Goal: Navigation & Orientation: Find specific page/section

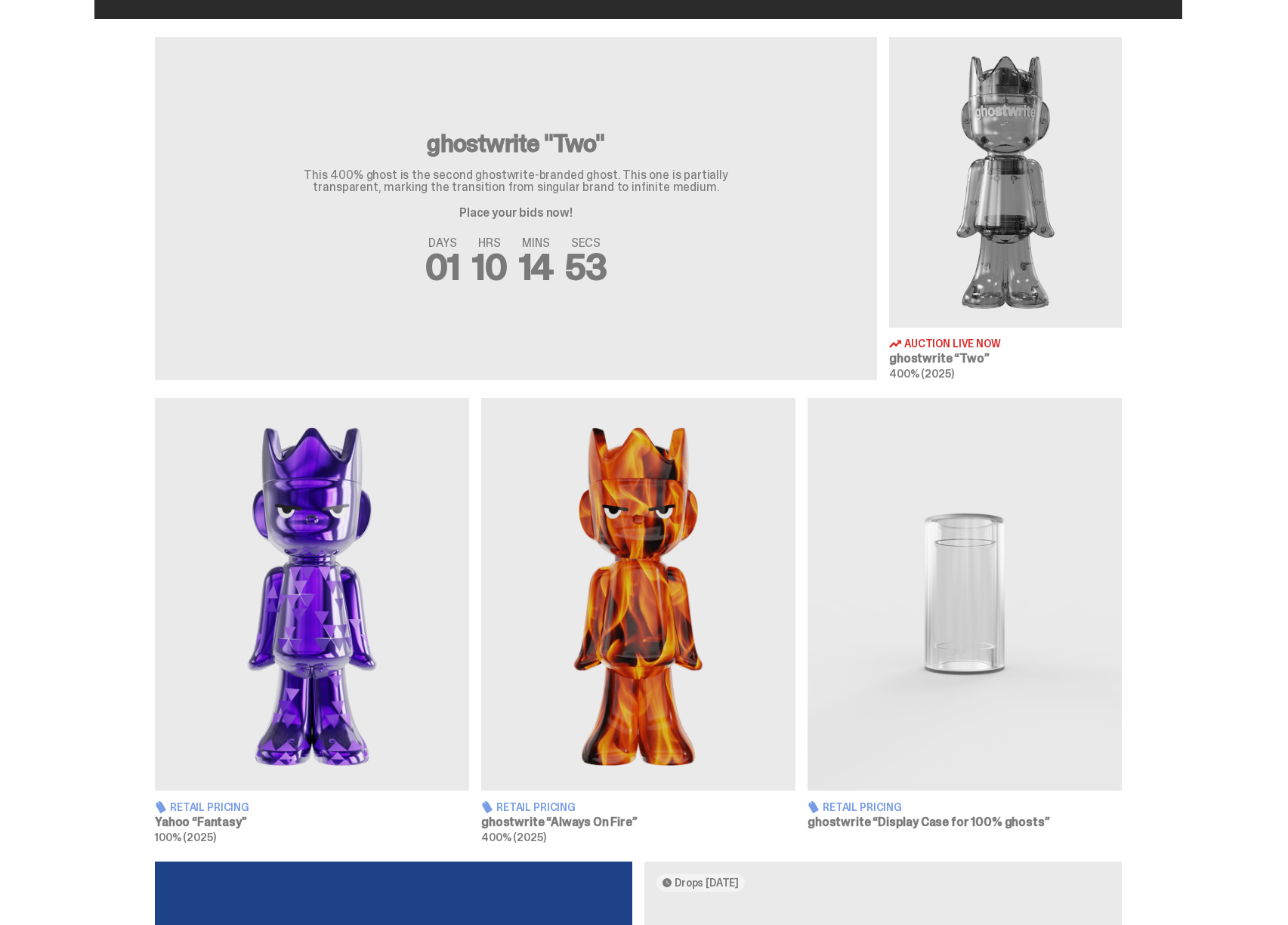
scroll to position [541, 0]
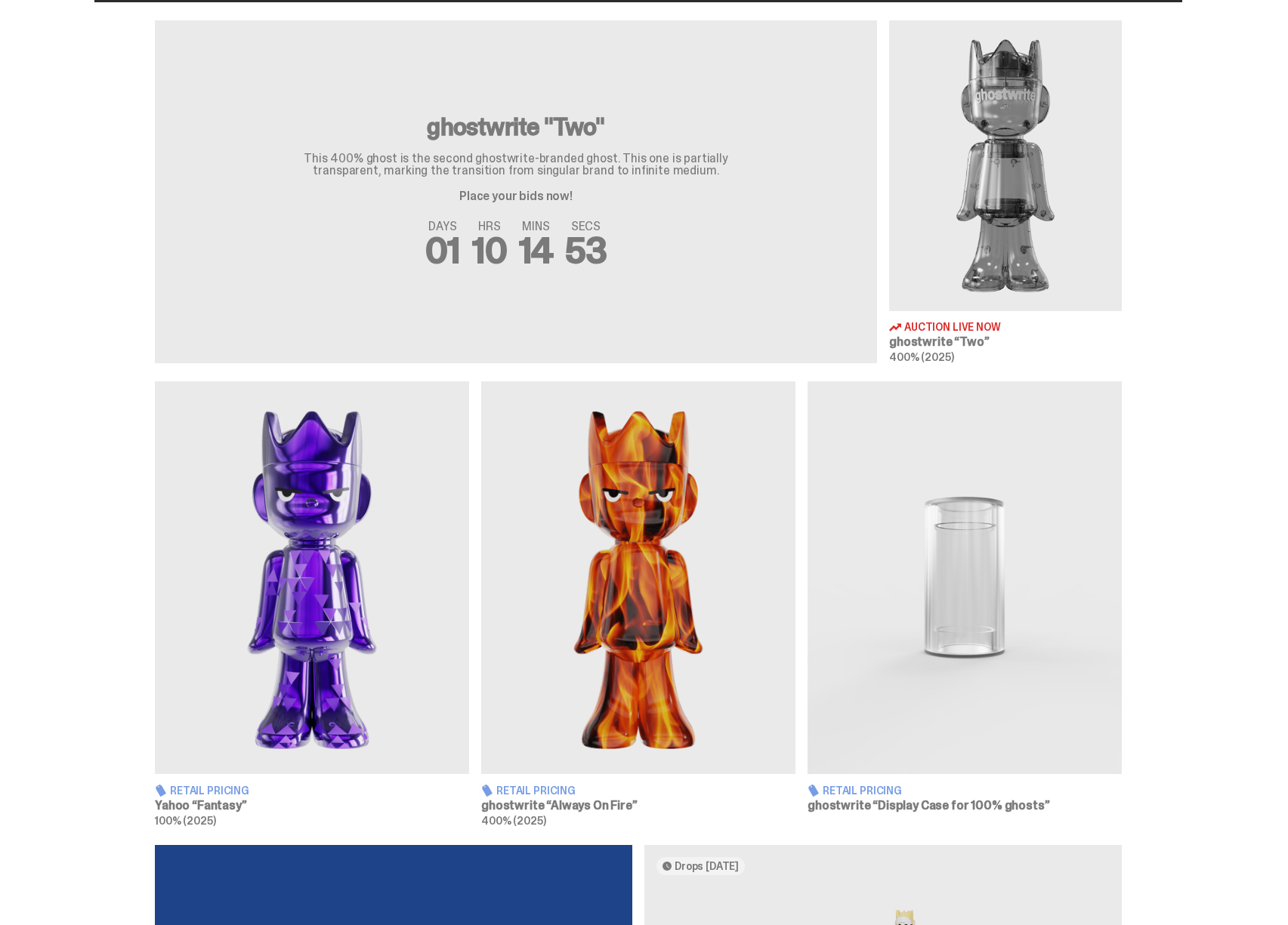
click at [365, 472] on img at bounding box center [311, 578] width 314 height 392
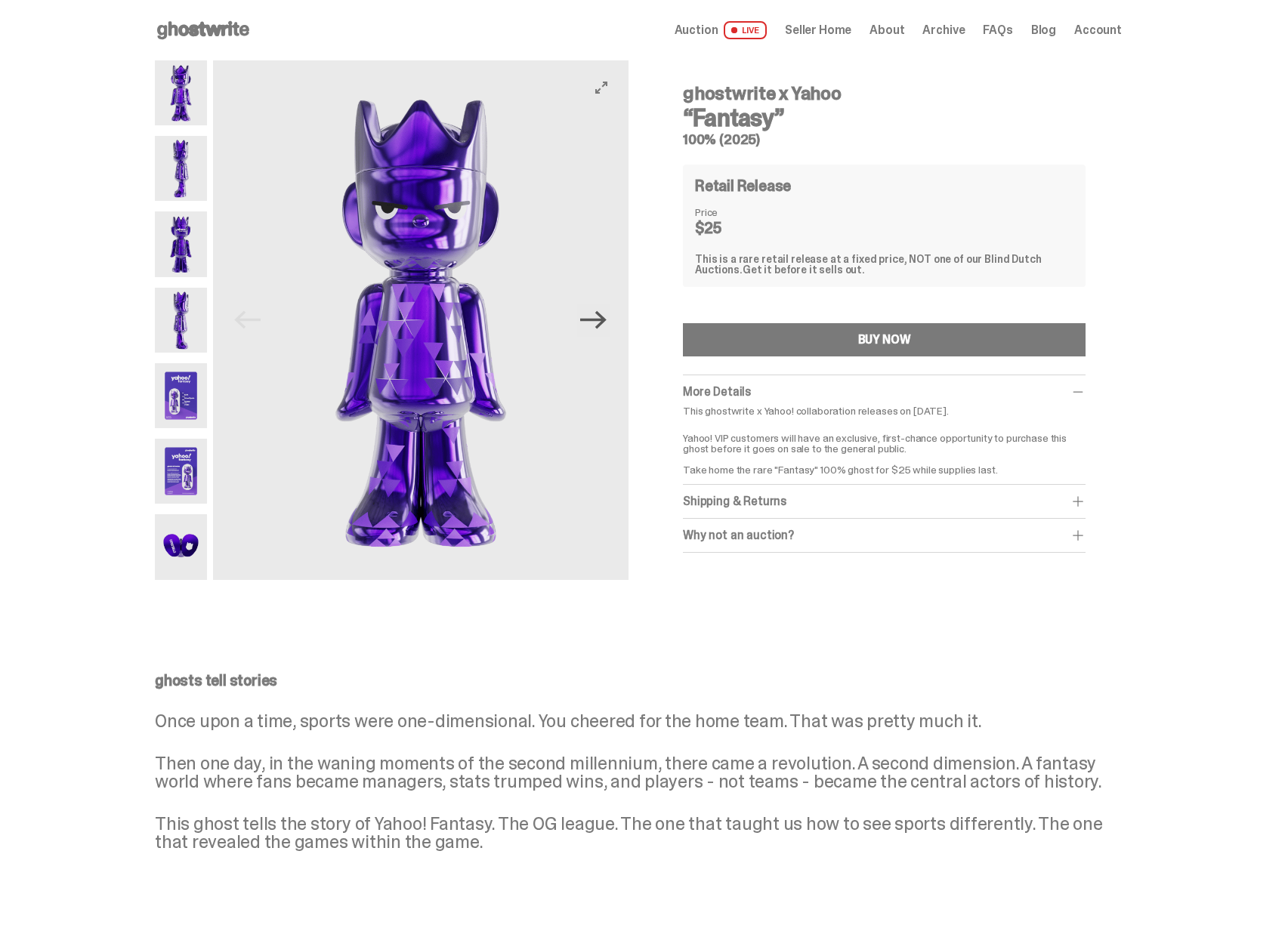
click at [603, 320] on icon "Next" at bounding box center [593, 320] width 26 height 18
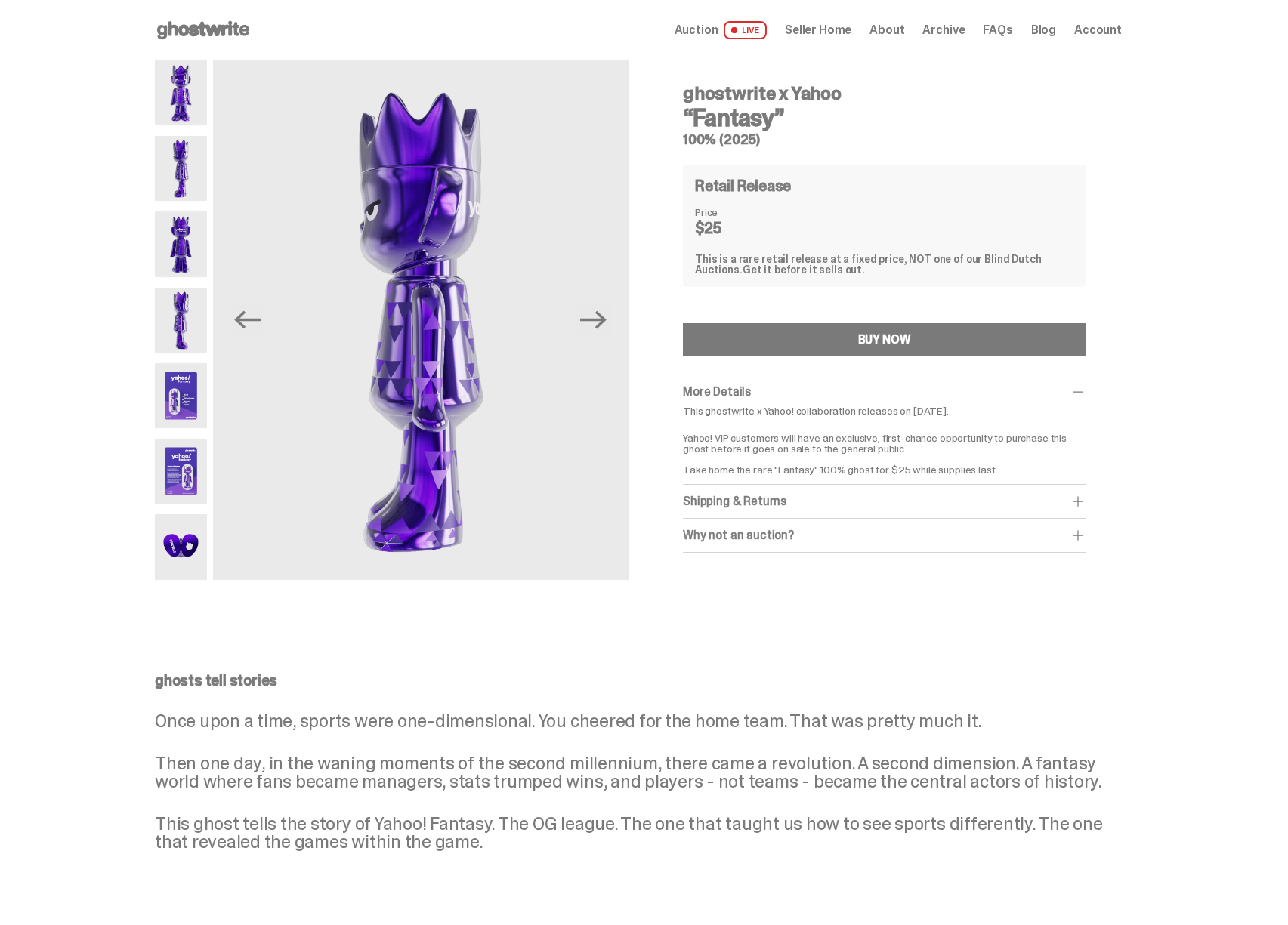
click at [212, 39] on icon at bounding box center [203, 30] width 97 height 24
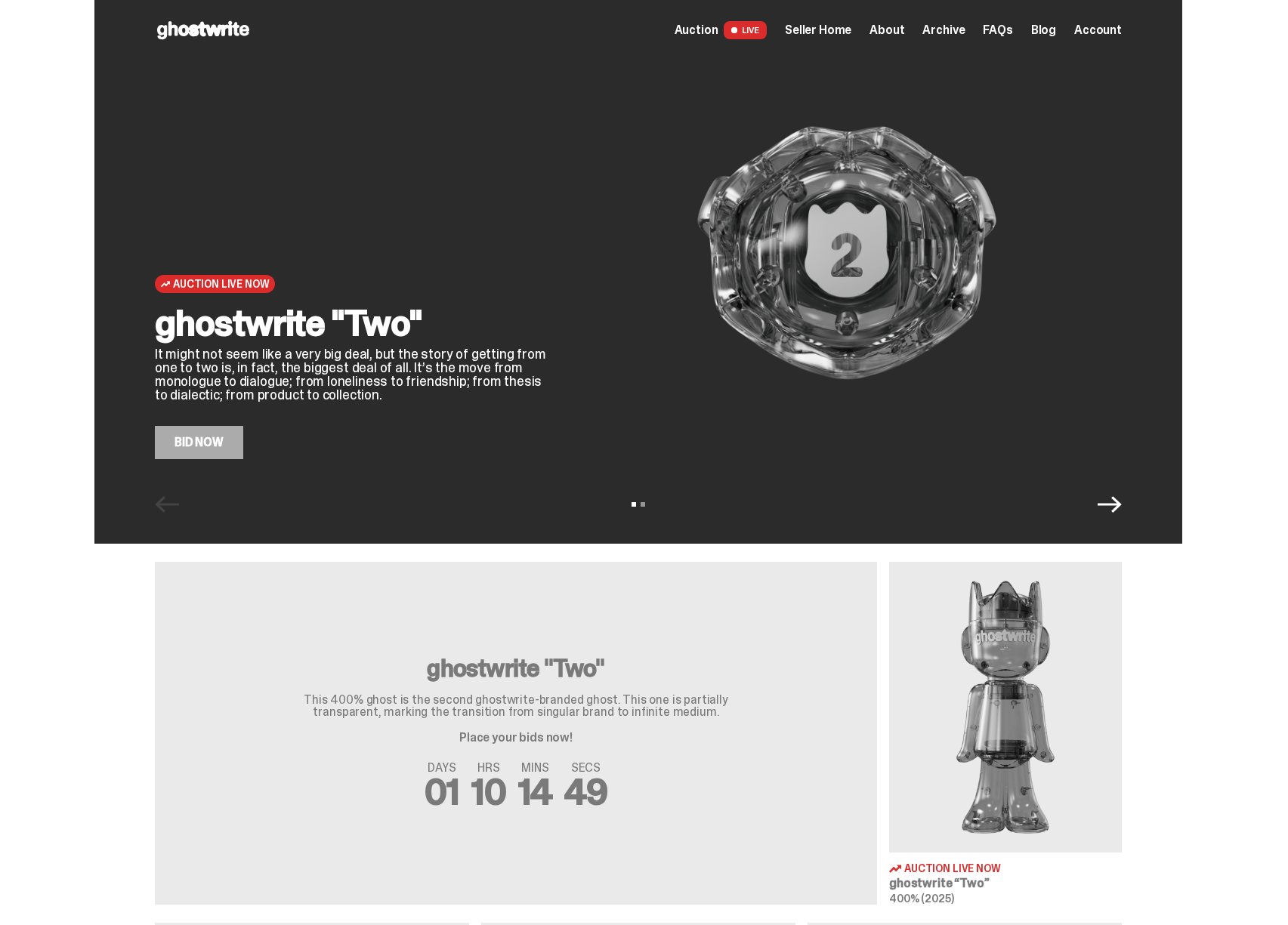
scroll to position [733, 0]
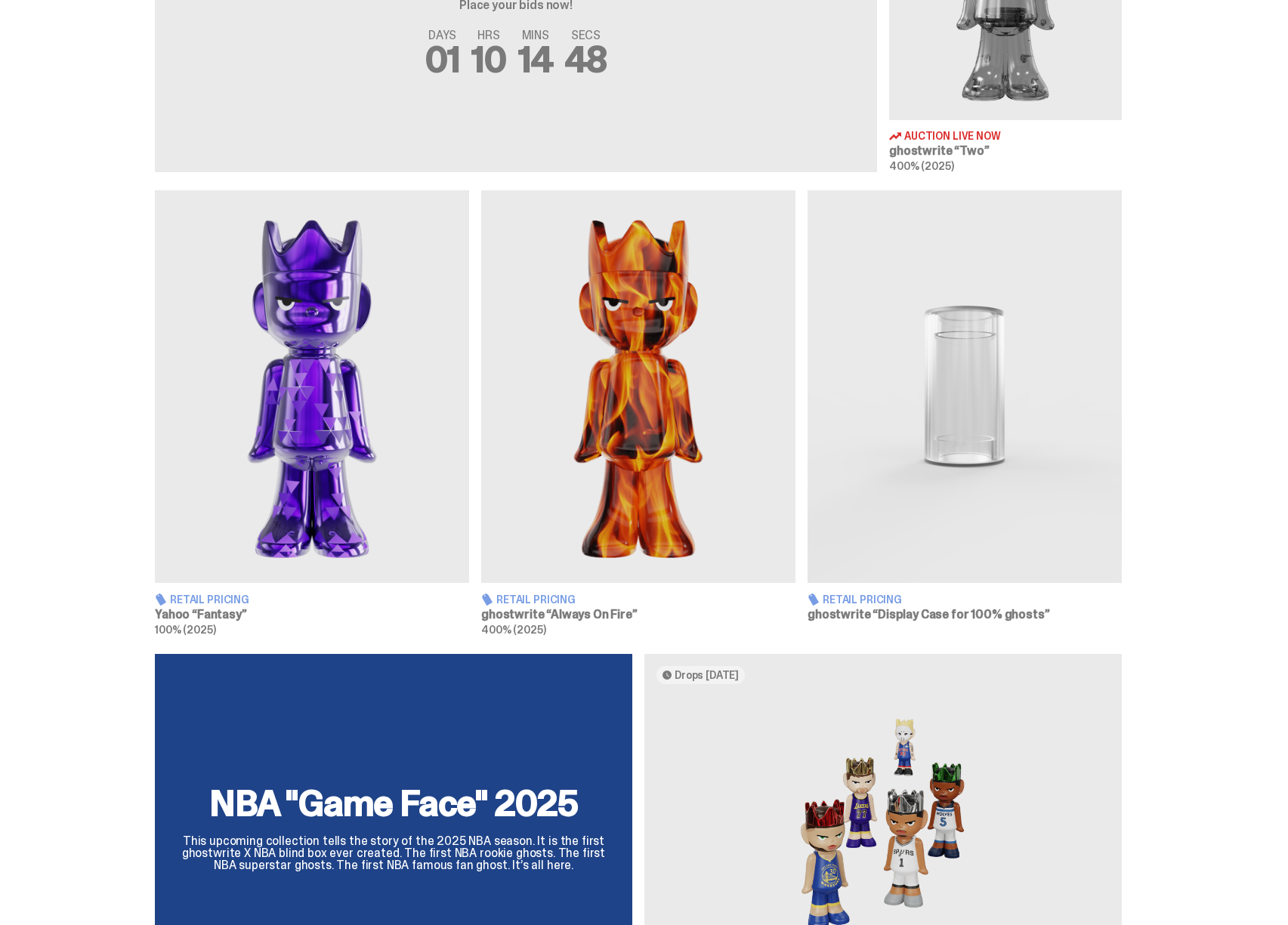
click at [583, 468] on img at bounding box center [638, 387] width 314 height 392
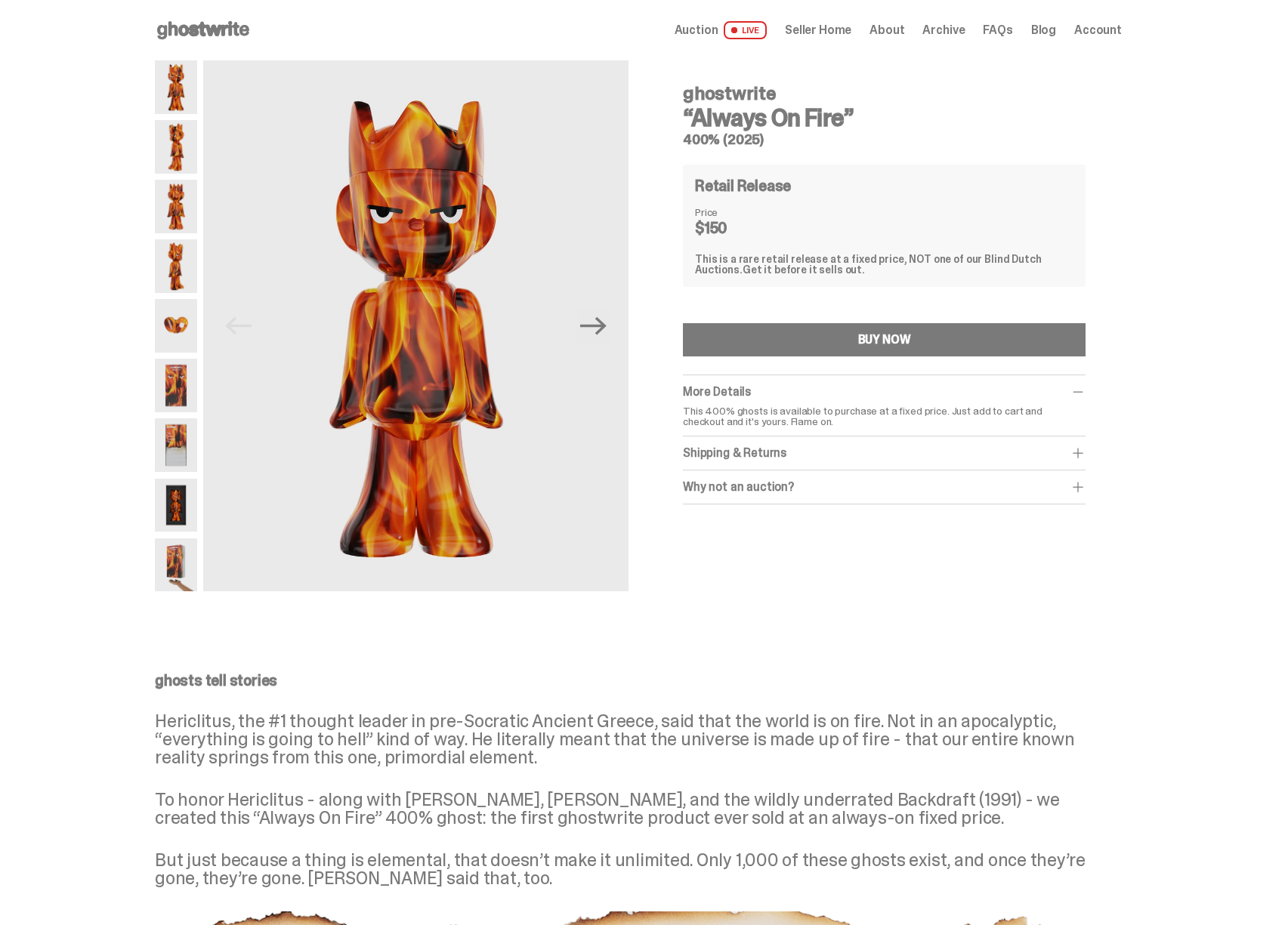
click at [215, 40] on icon at bounding box center [203, 30] width 97 height 24
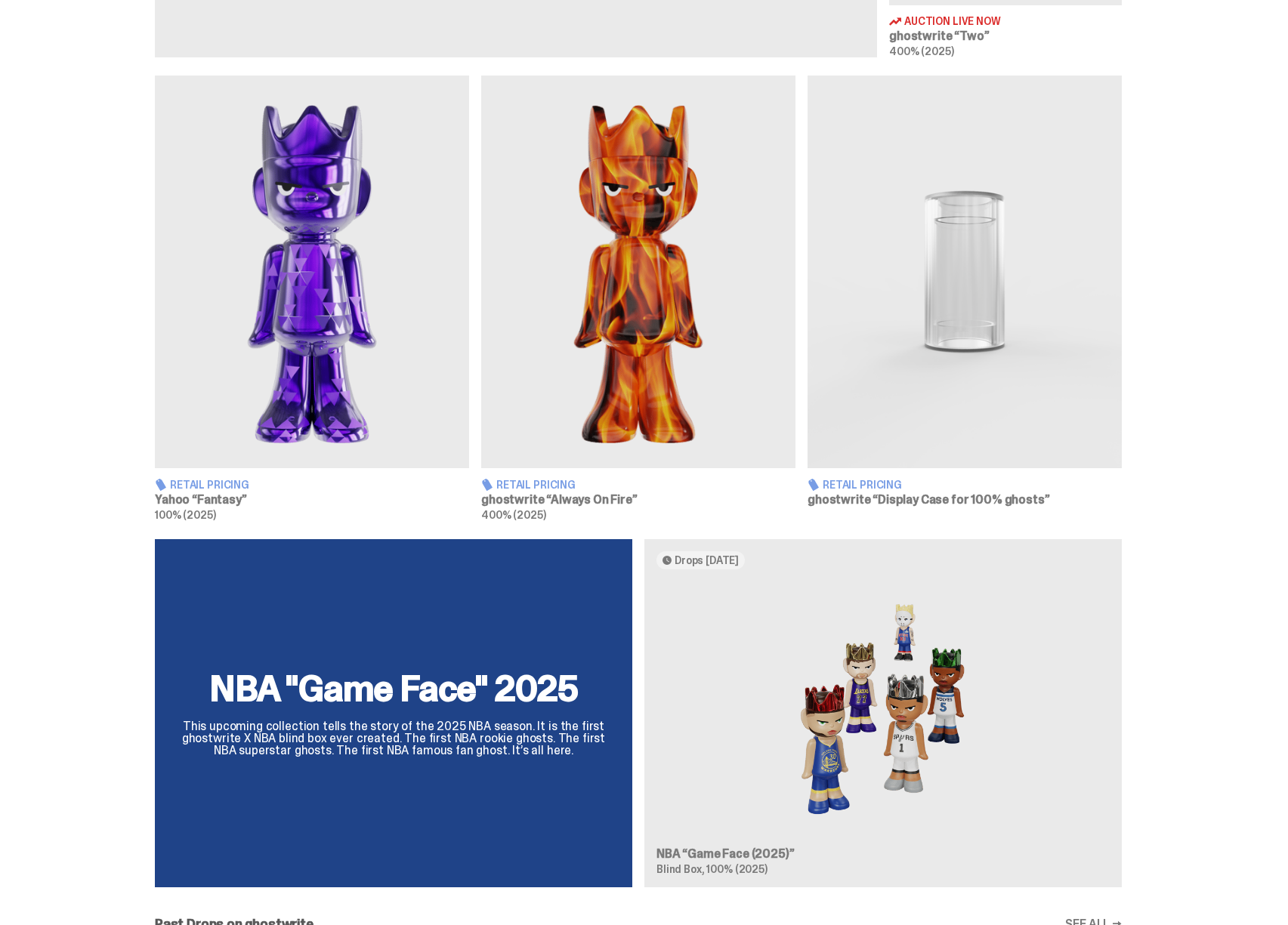
scroll to position [1229, 0]
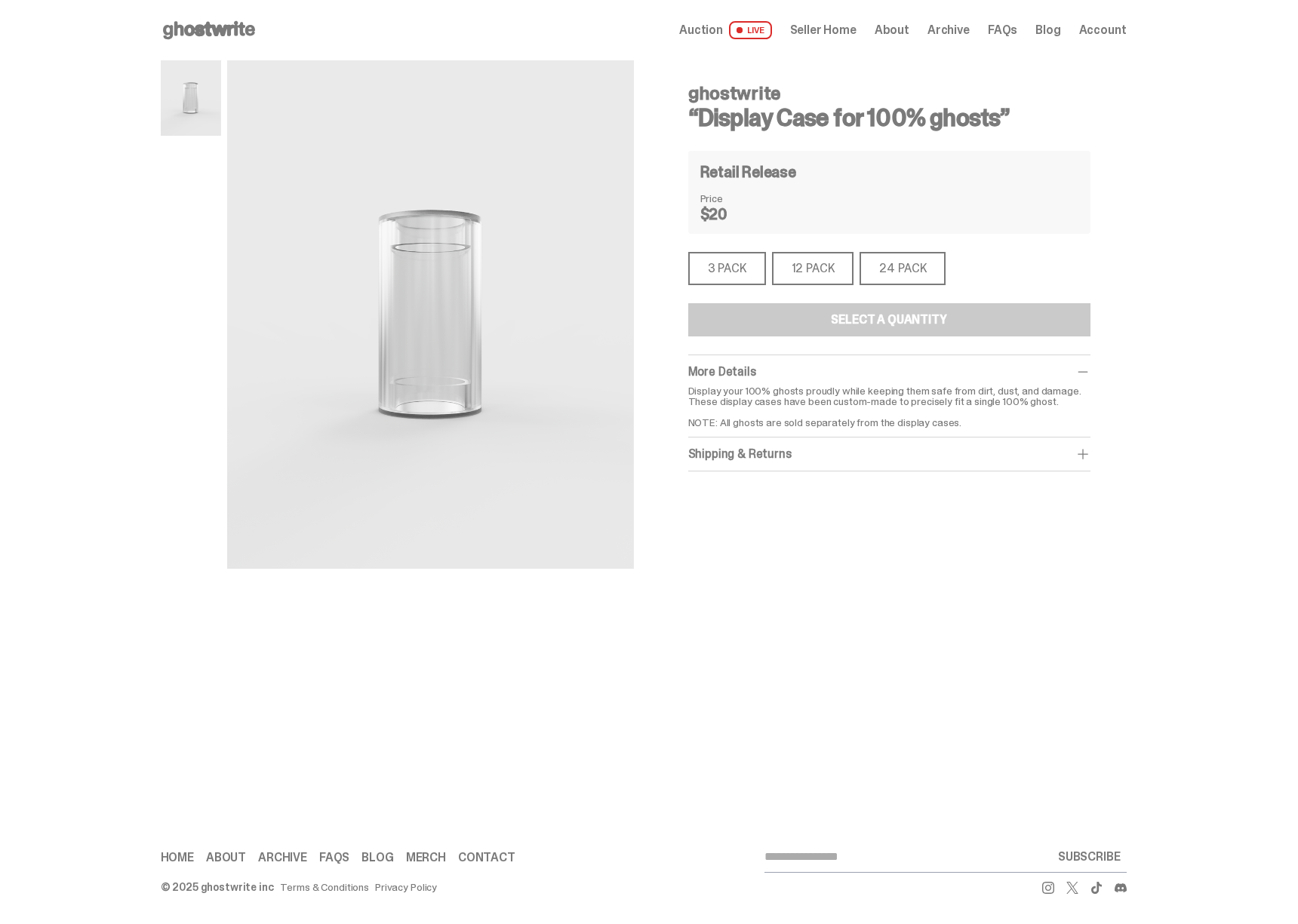
click at [844, 282] on div "12 PACK" at bounding box center [812, 268] width 82 height 33
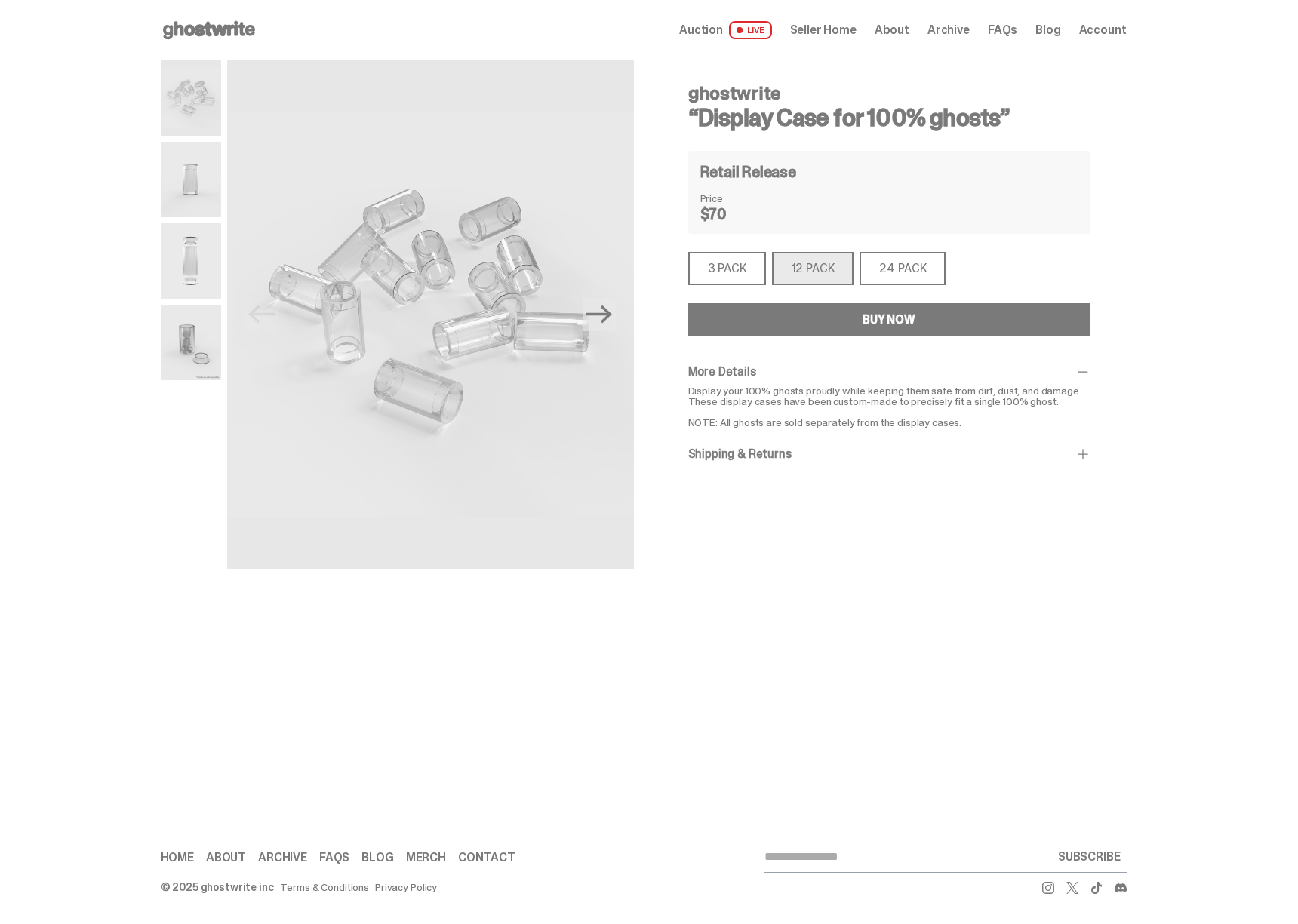
click at [897, 272] on div "24 PACK" at bounding box center [902, 268] width 86 height 33
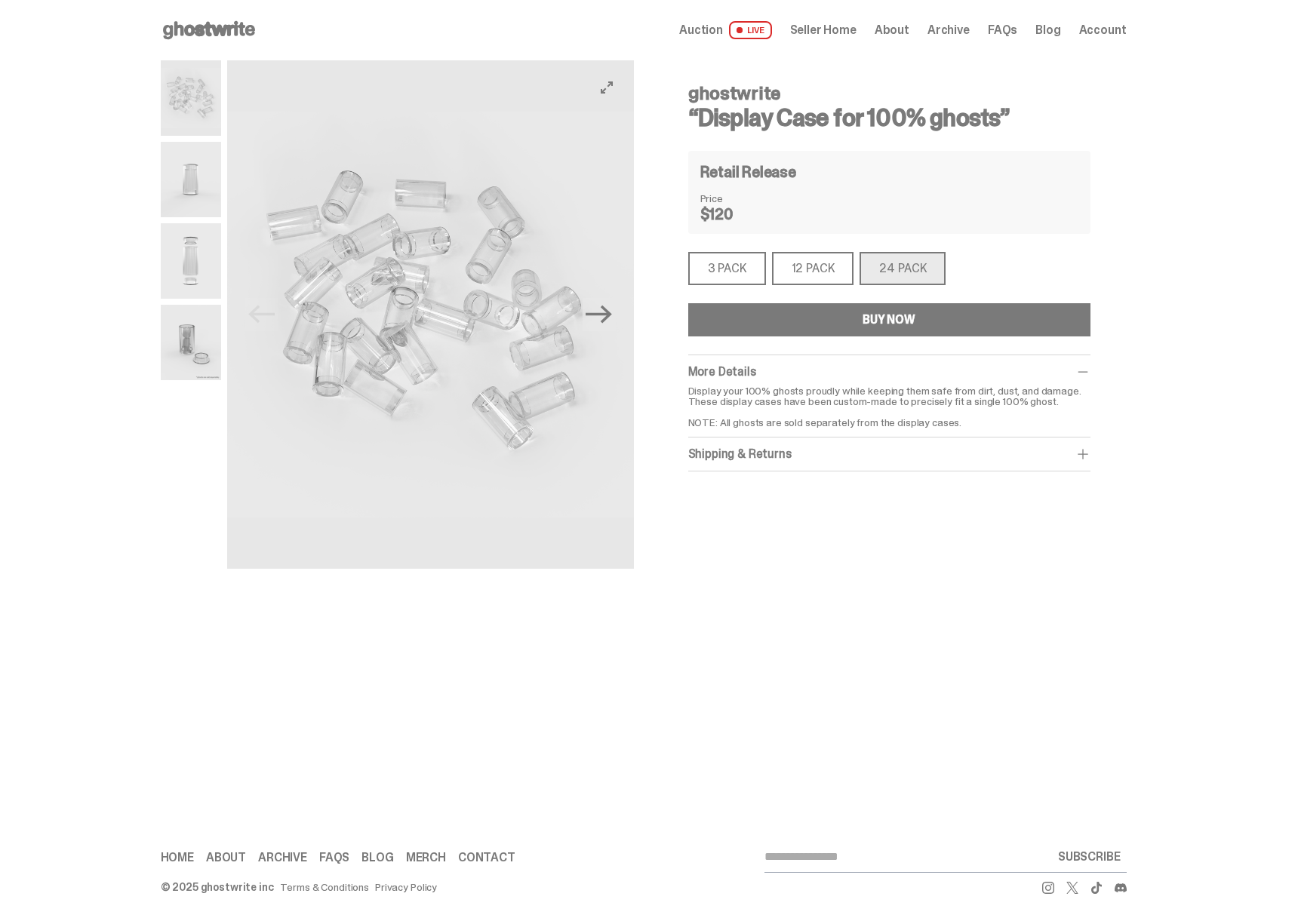
click at [208, 33] on use at bounding box center [209, 30] width 92 height 18
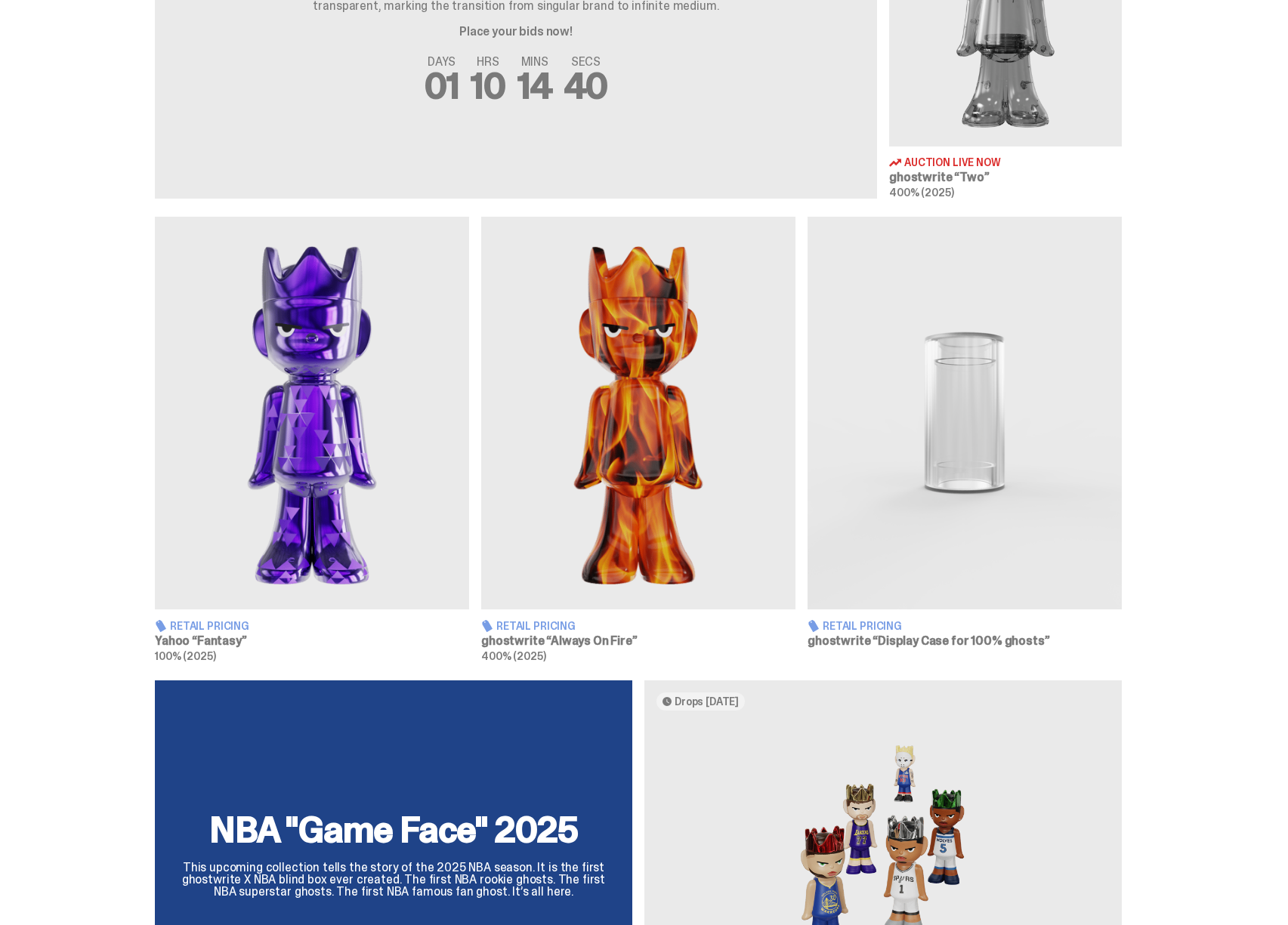
scroll to position [1235, 0]
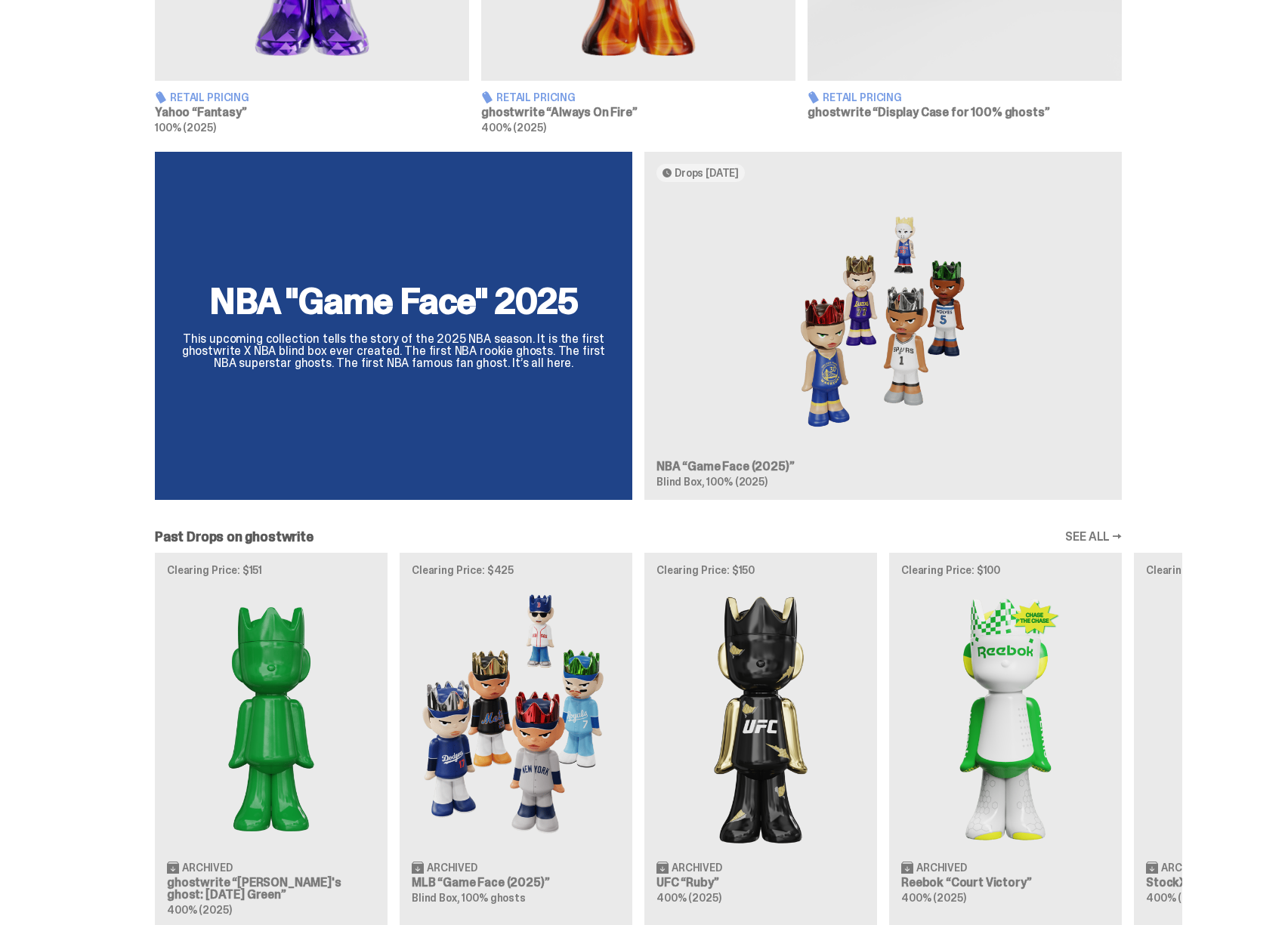
click at [858, 351] on div "NBA "Game Face" 2025 This upcoming collection tells the story of the 2025 NBA s…" at bounding box center [638, 332] width 1088 height 361
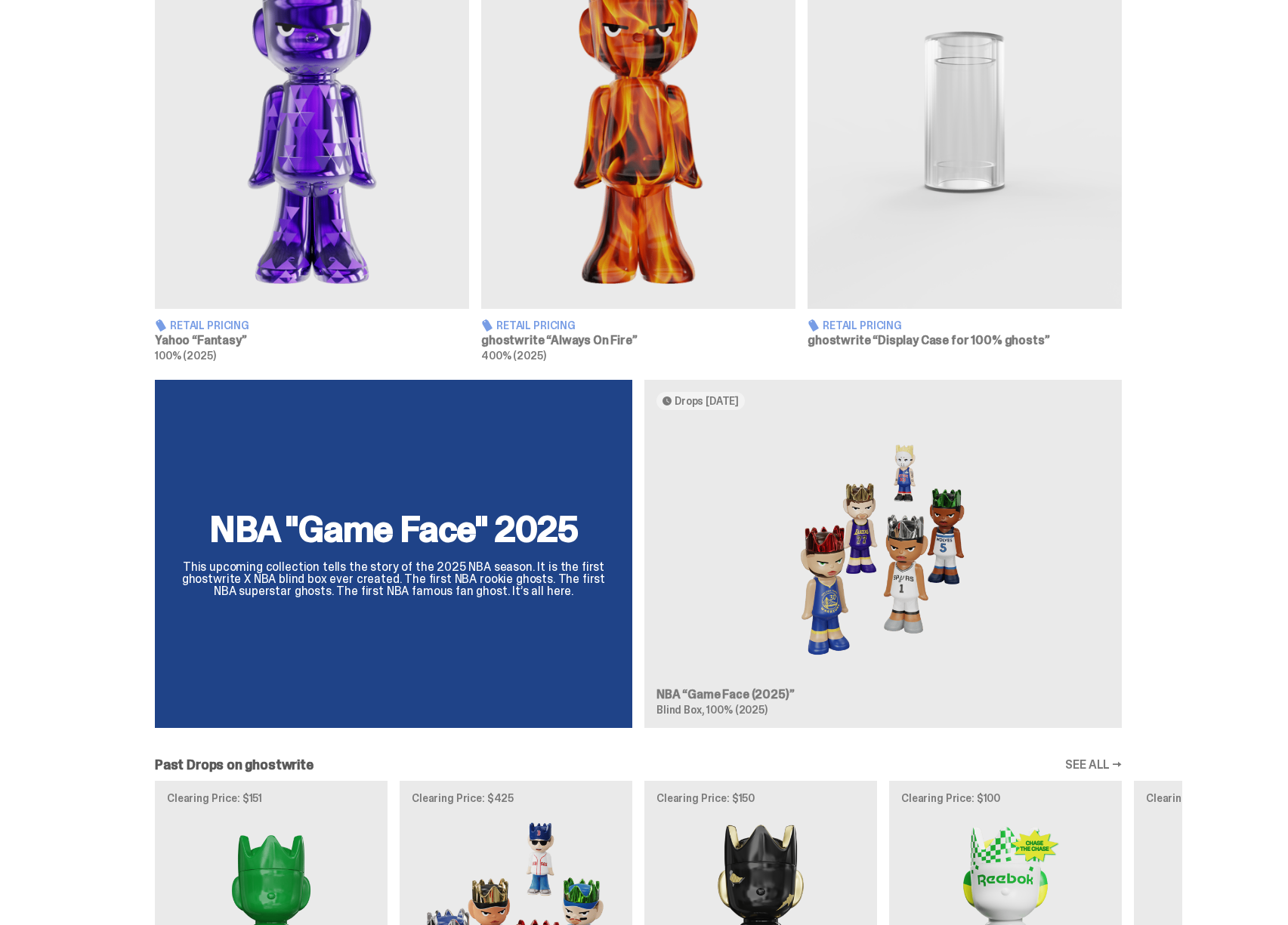
scroll to position [980, 0]
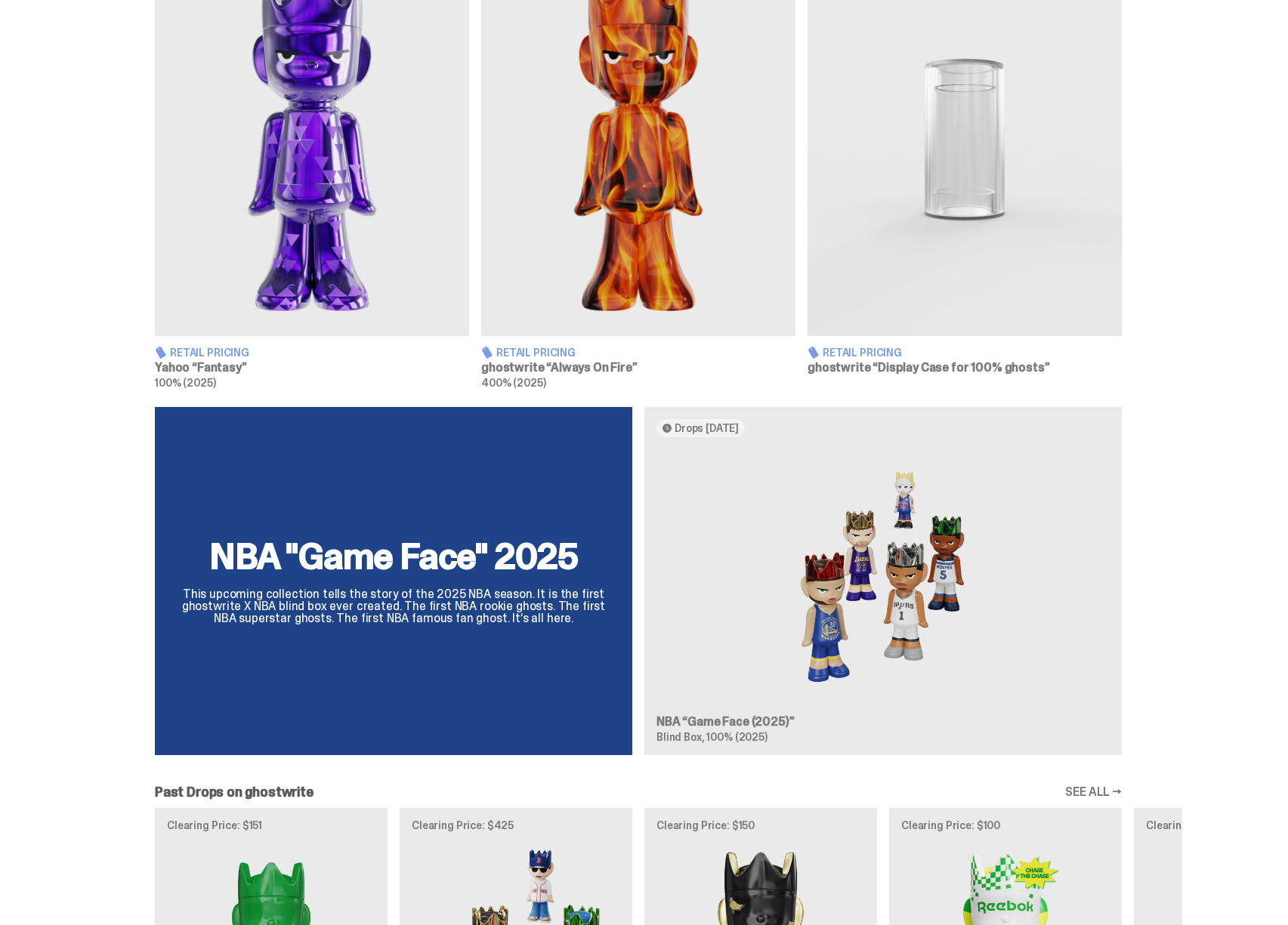
click at [351, 293] on img at bounding box center [311, 139] width 314 height 392
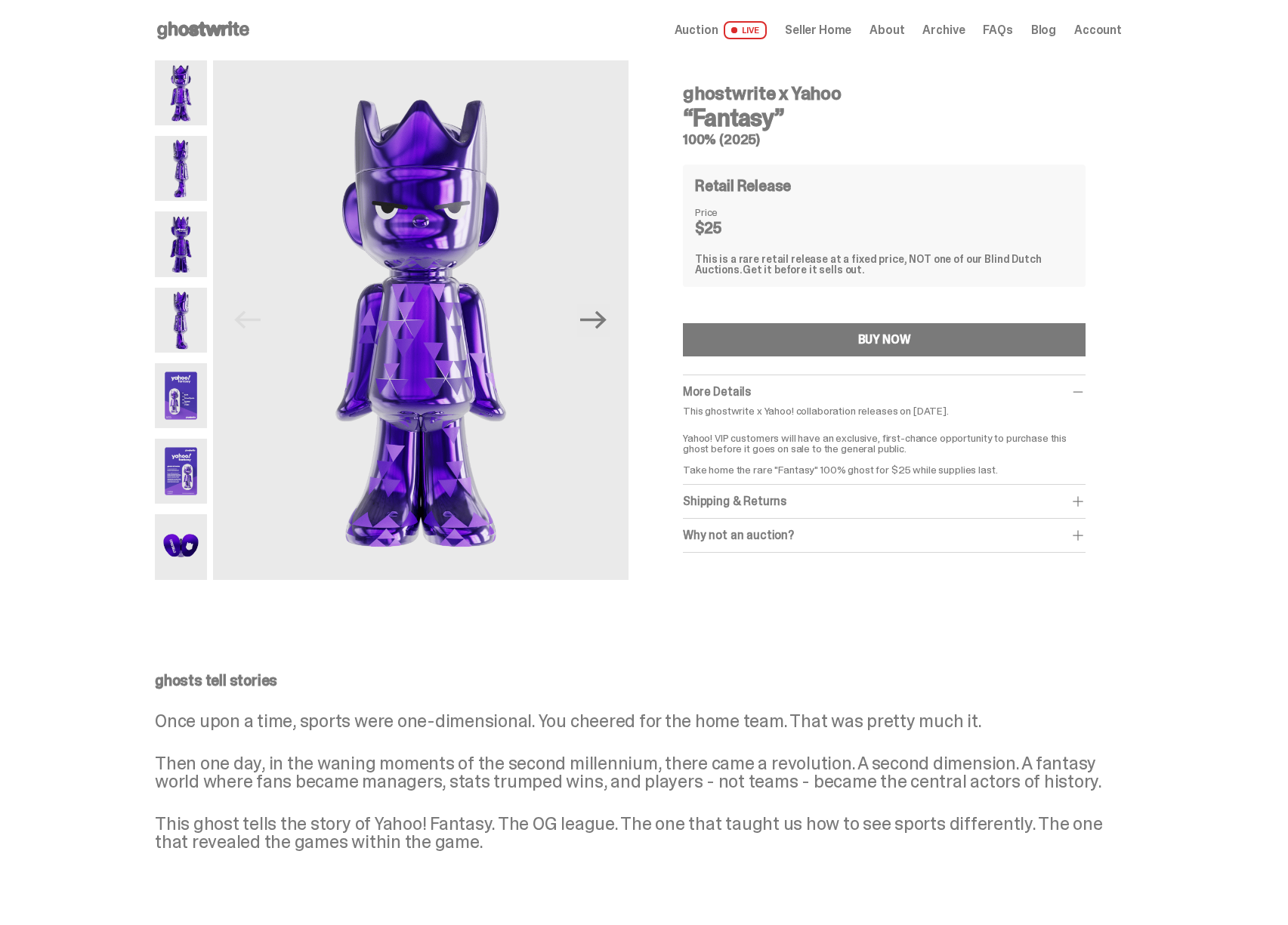
click at [839, 497] on div "Shipping & Returns" at bounding box center [884, 502] width 403 height 15
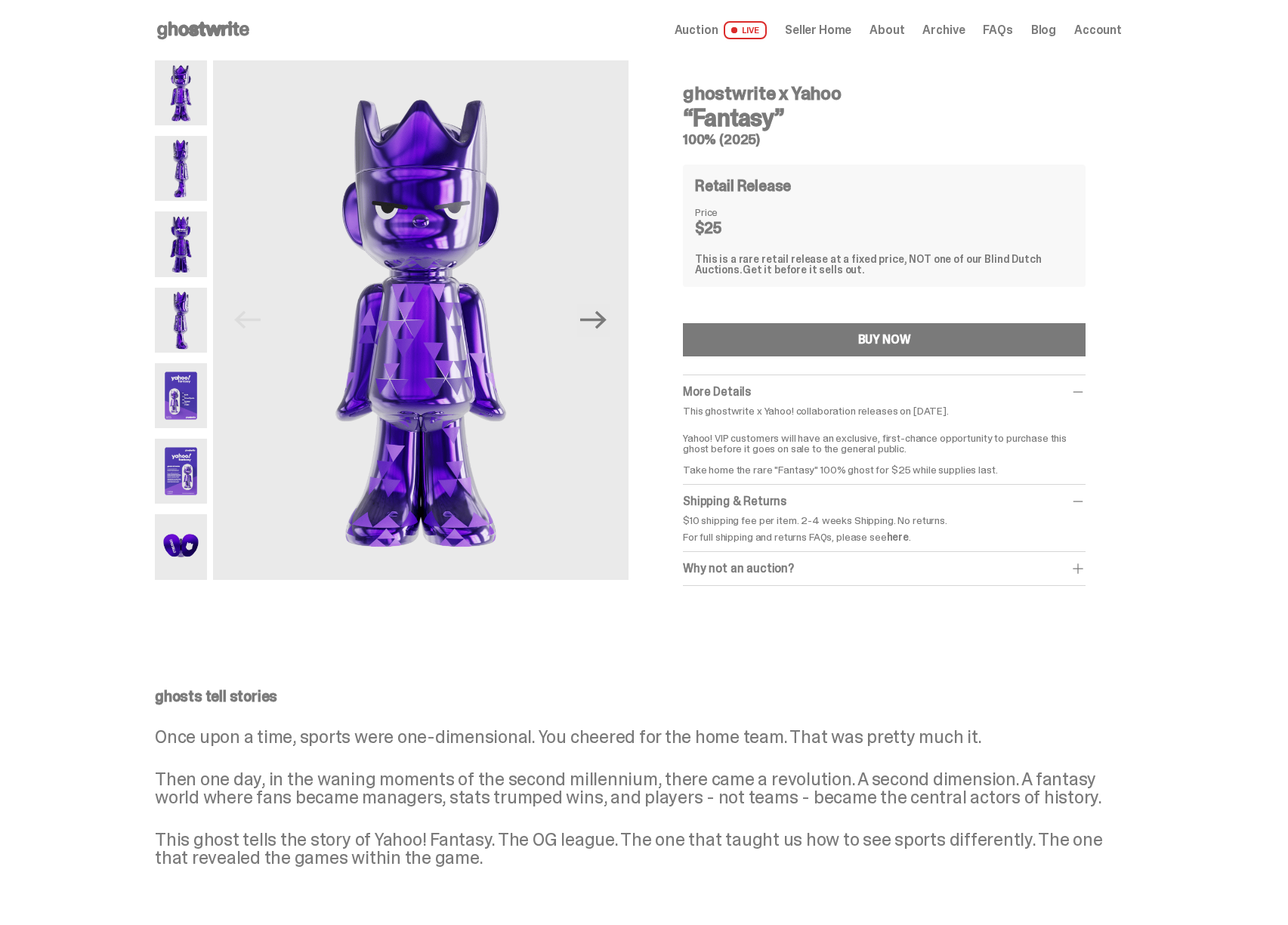
click at [824, 569] on div "Why not an auction?" at bounding box center [884, 569] width 403 height 15
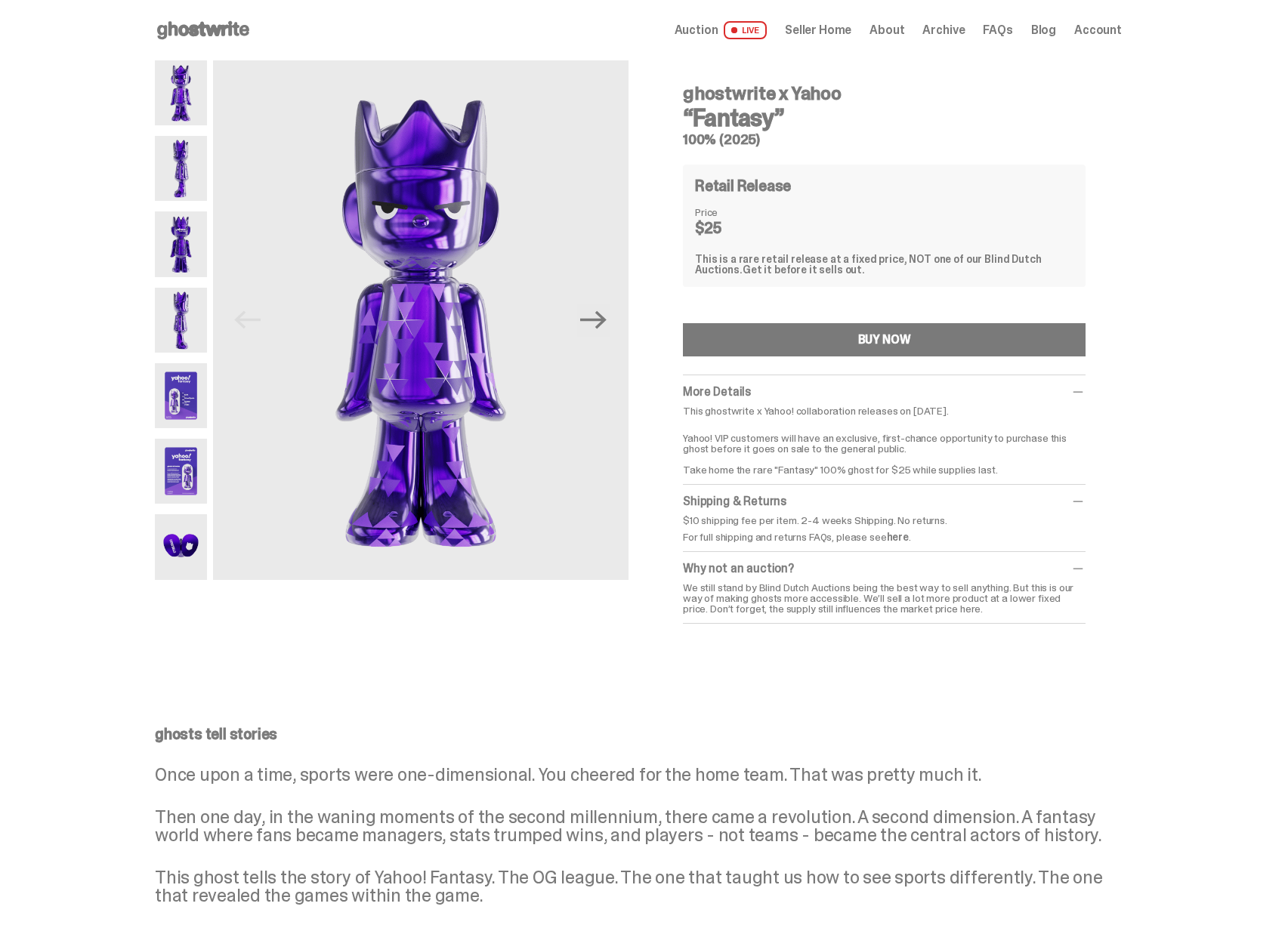
click at [180, 467] on img at bounding box center [181, 471] width 52 height 65
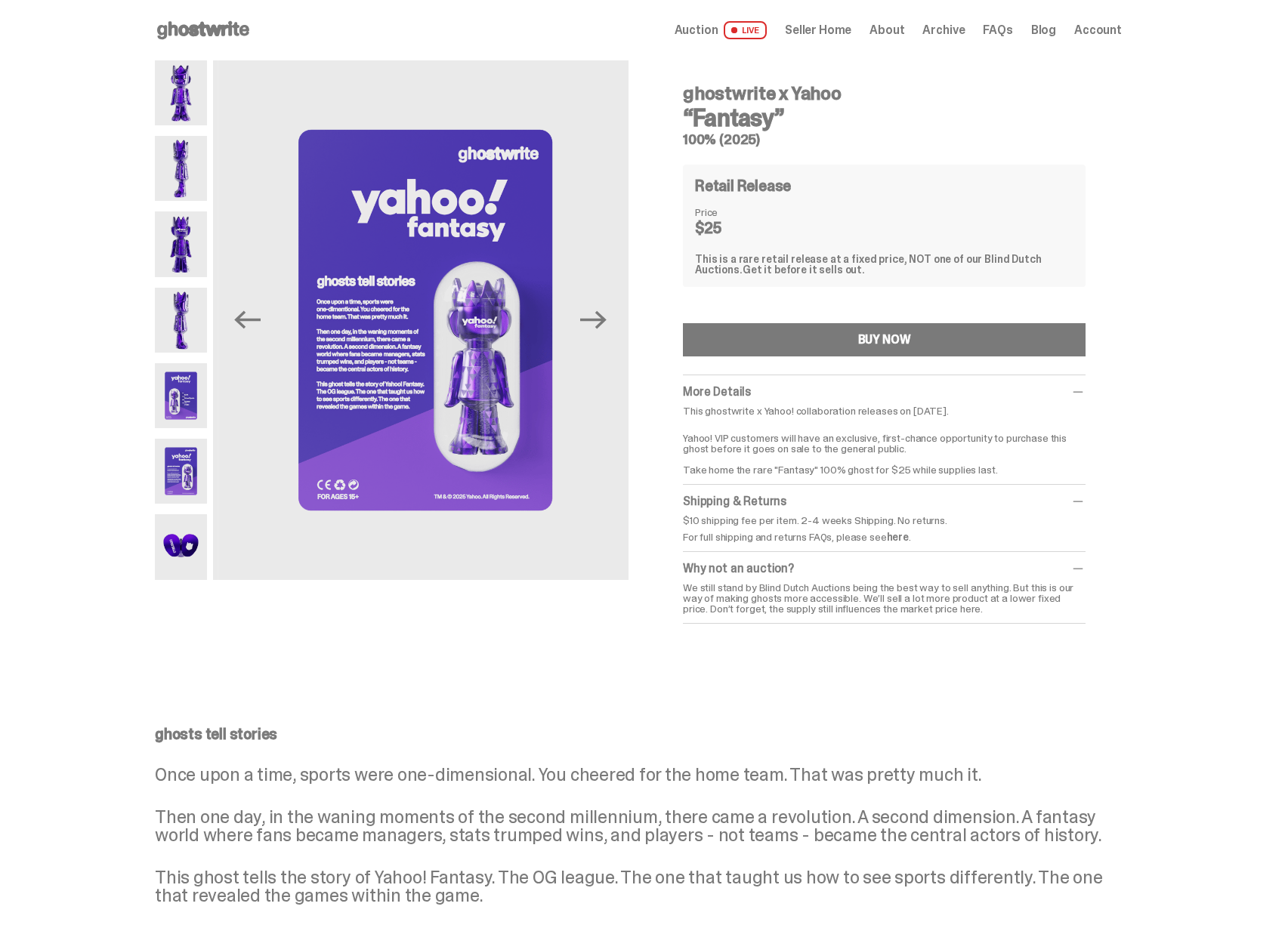
click at [172, 544] on img at bounding box center [181, 546] width 52 height 65
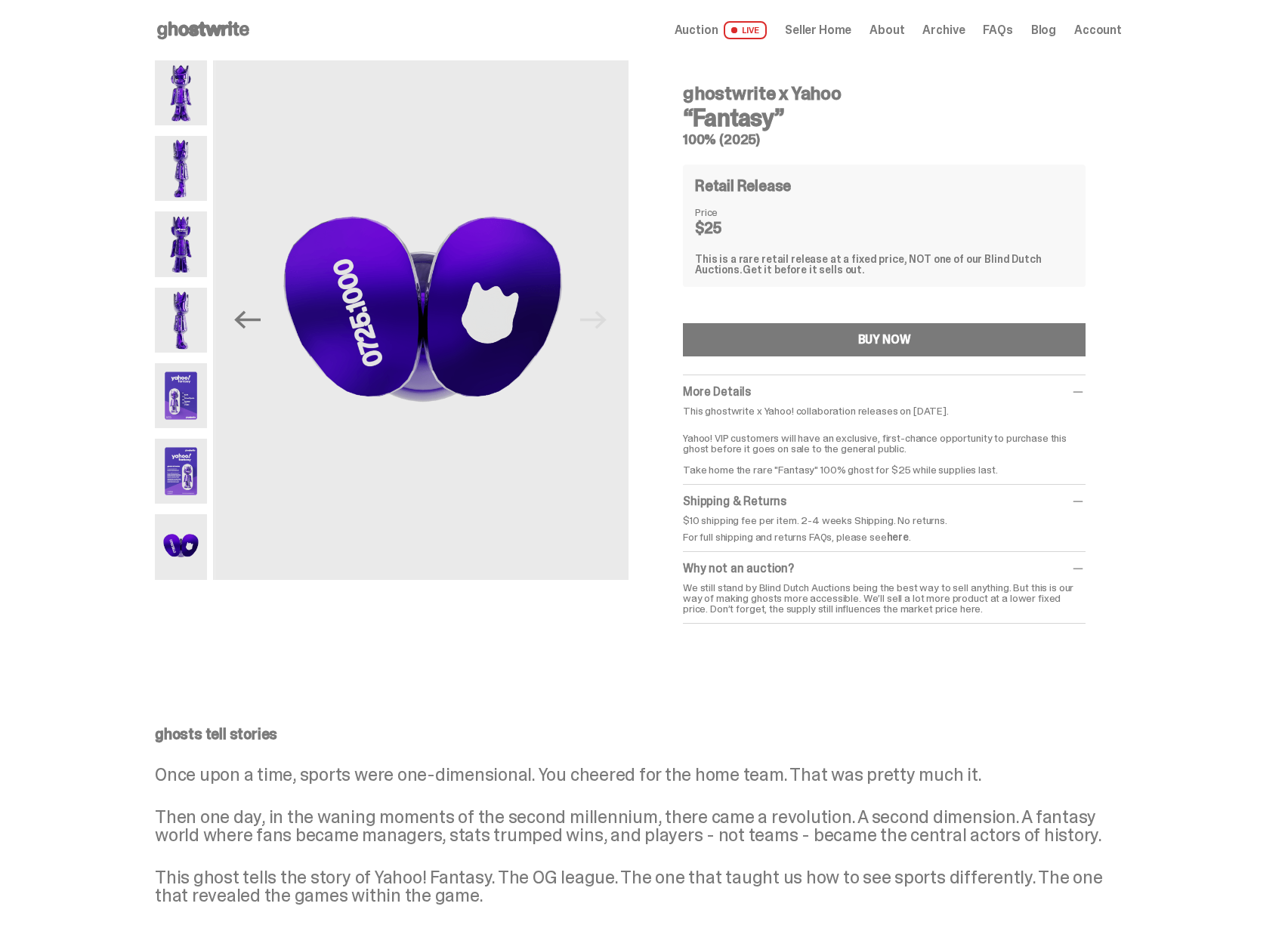
click at [171, 331] on img at bounding box center [181, 320] width 52 height 65
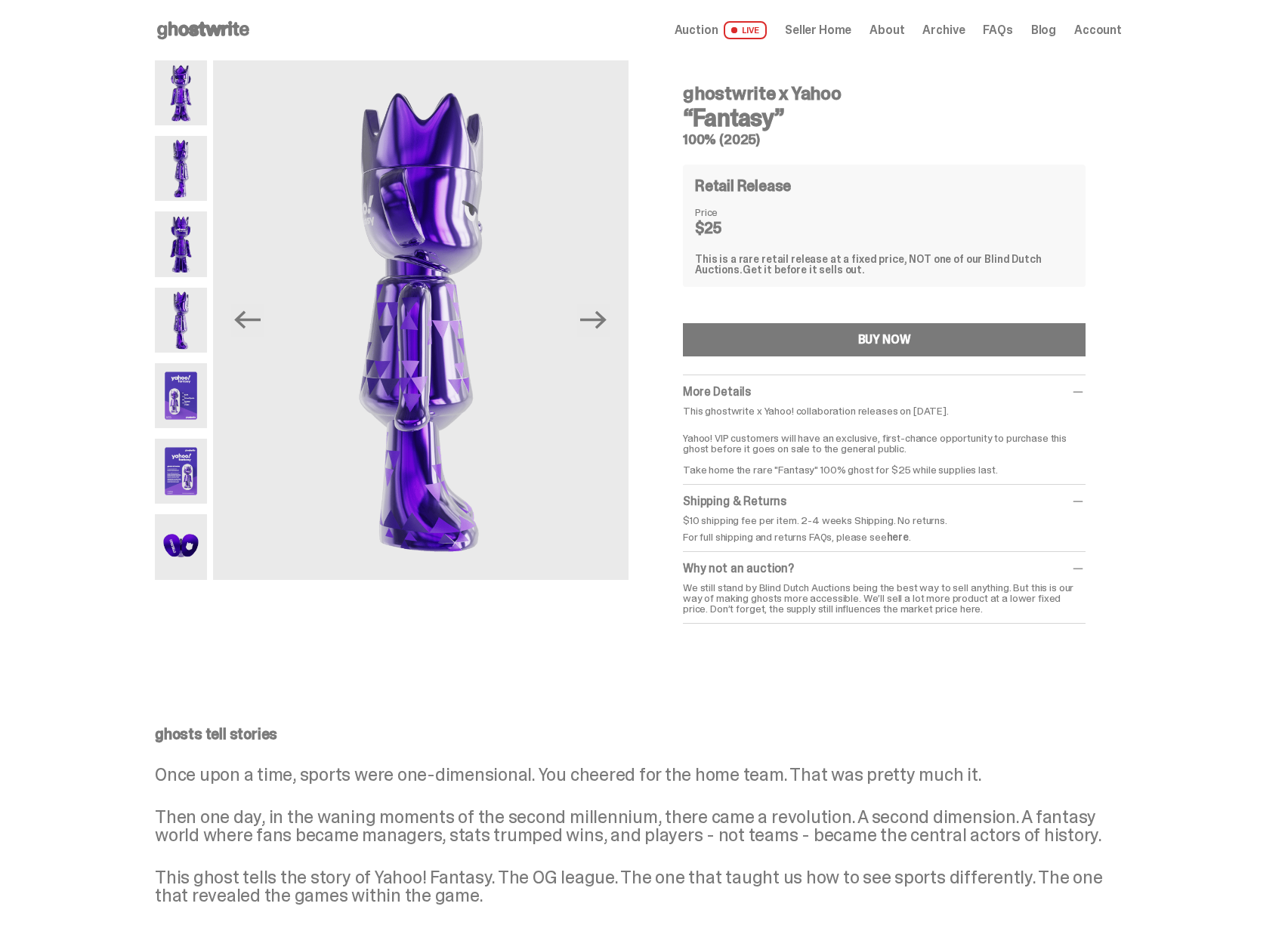
click at [187, 80] on img at bounding box center [181, 93] width 52 height 65
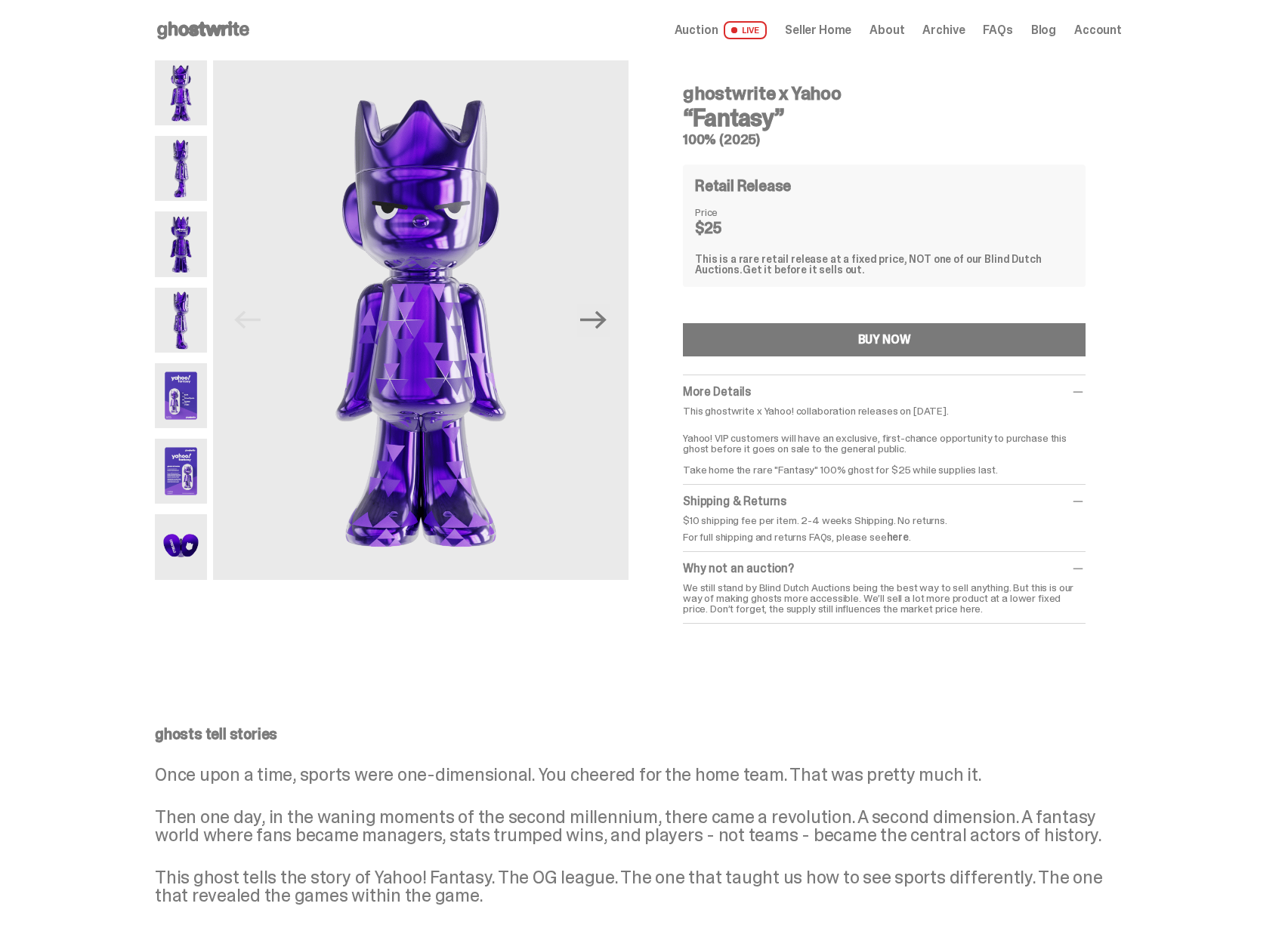
click at [818, 26] on span "Seller Home" at bounding box center [818, 30] width 67 height 13
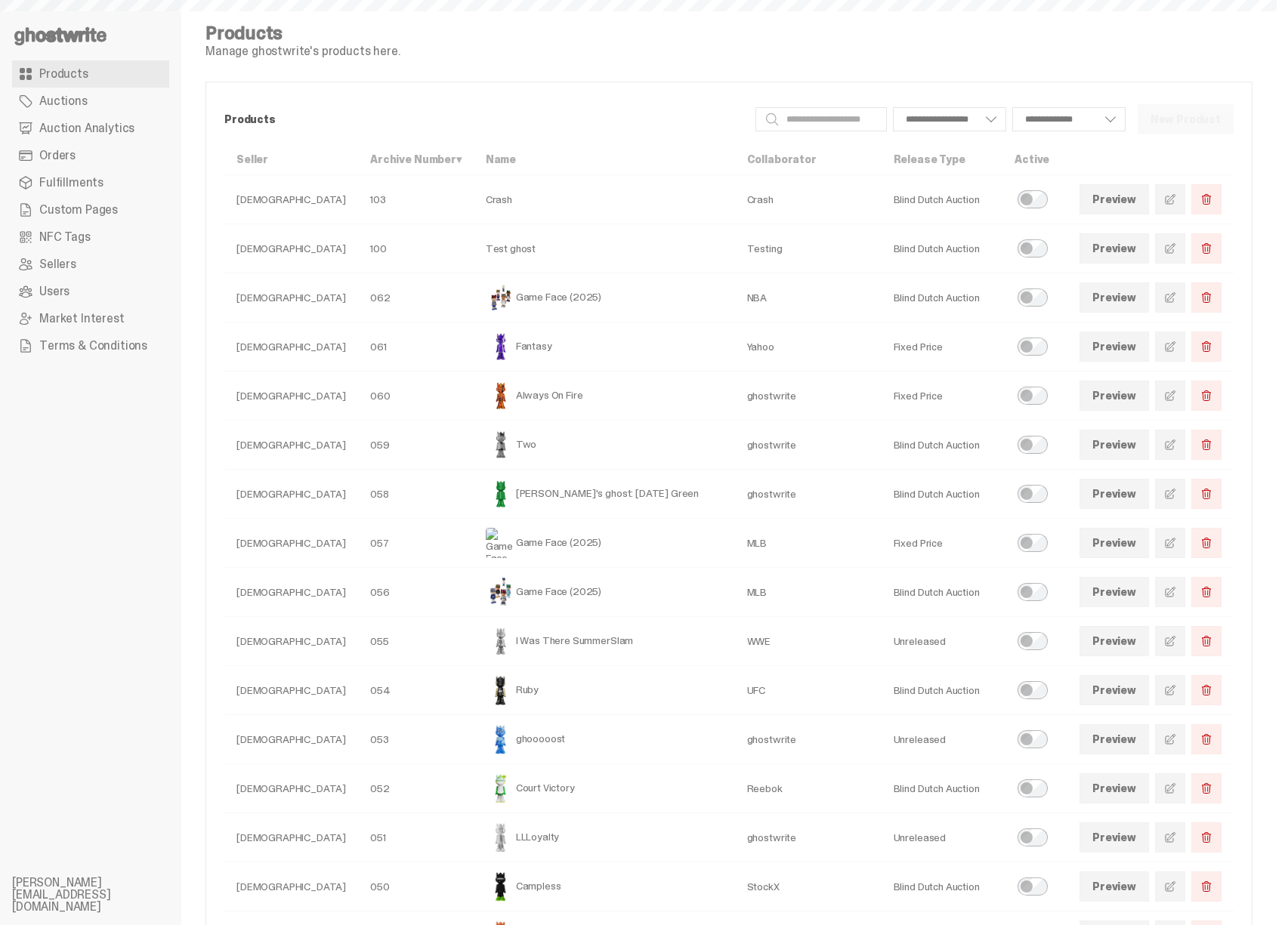
select select
